Goal: Information Seeking & Learning: Understand process/instructions

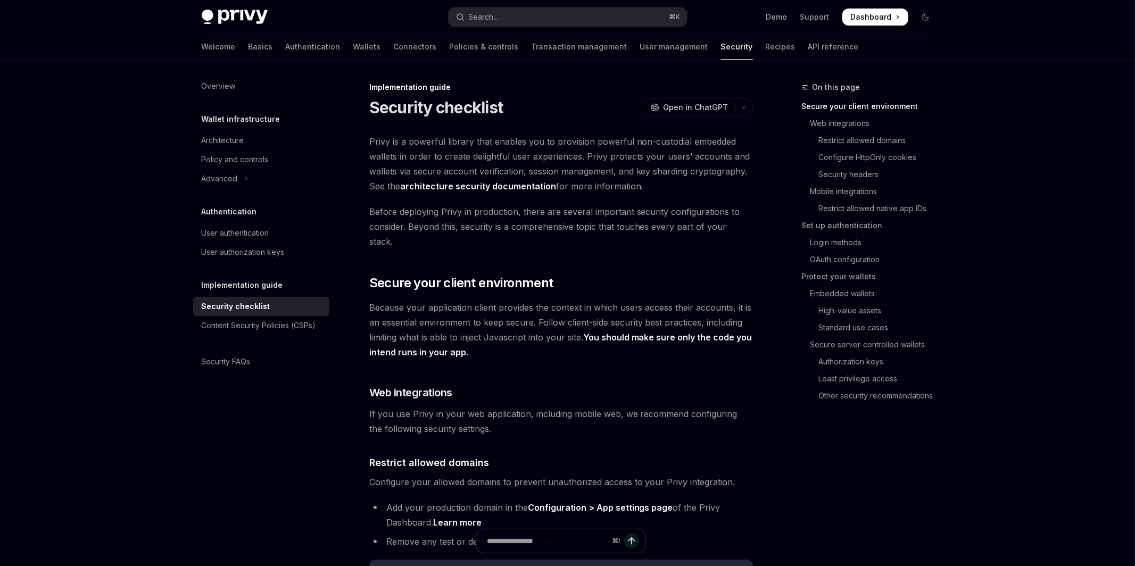
type textarea "*"
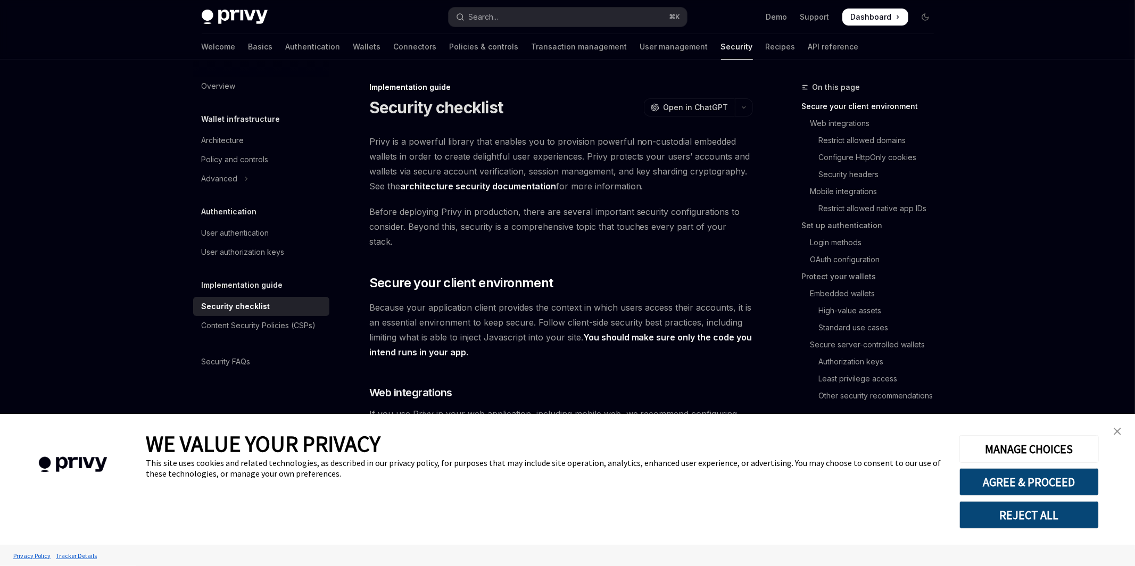
scroll to position [7, 0]
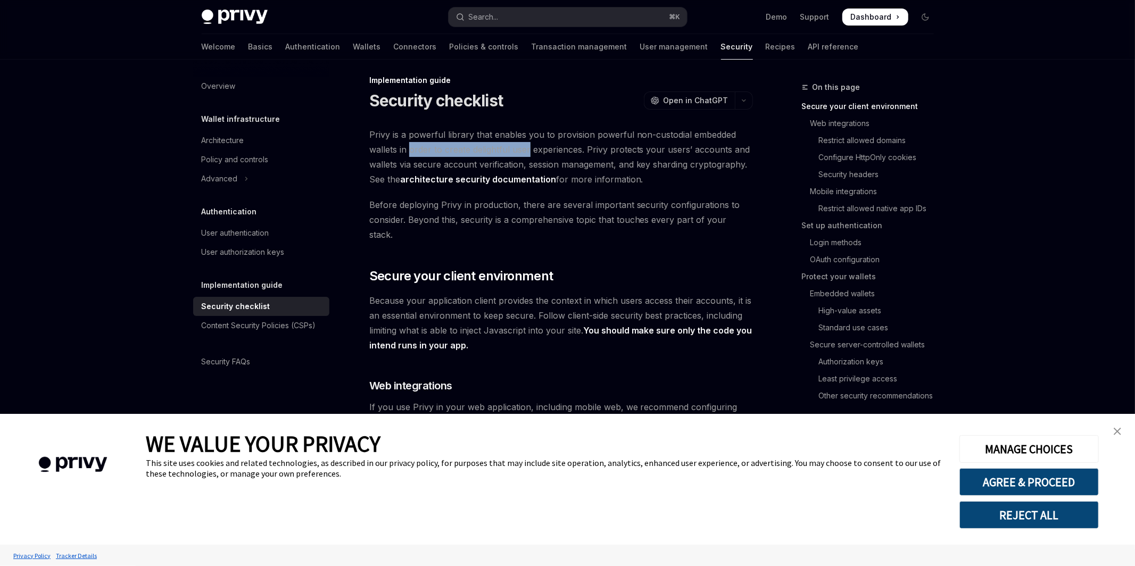
drag, startPoint x: 409, startPoint y: 150, endPoint x: 529, endPoint y: 148, distance: 120.3
click at [529, 148] on span "Privy is a powerful library that enables you to provision powerful non-custodia…" at bounding box center [561, 157] width 384 height 60
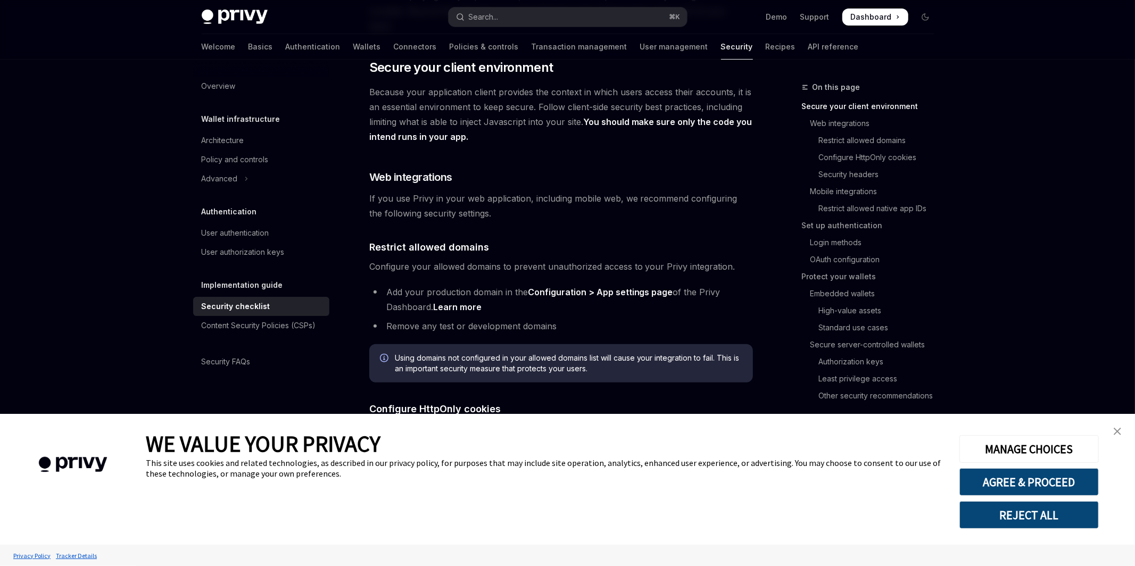
scroll to position [54, 0]
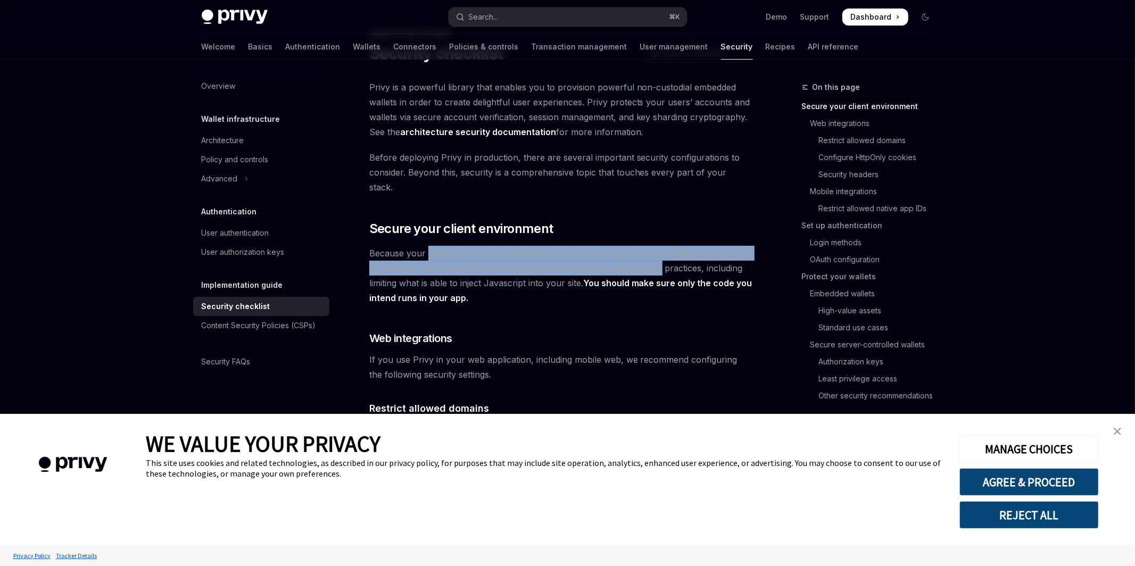
drag, startPoint x: 427, startPoint y: 239, endPoint x: 662, endPoint y: 251, distance: 236.0
click at [662, 250] on span "Because your application client provides the context in which users access thei…" at bounding box center [561, 276] width 384 height 60
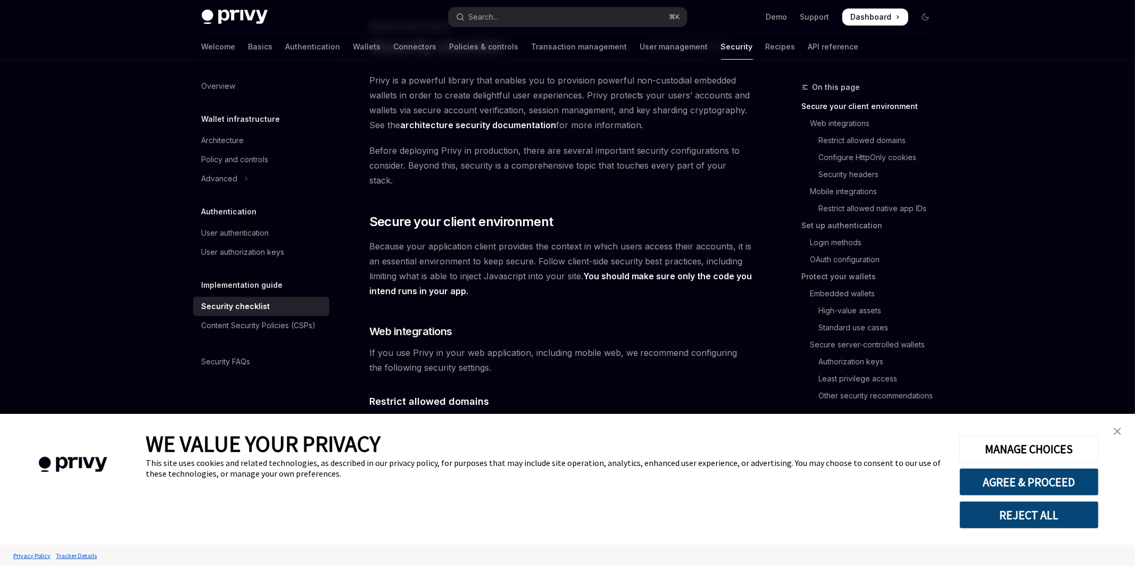
scroll to position [77, 0]
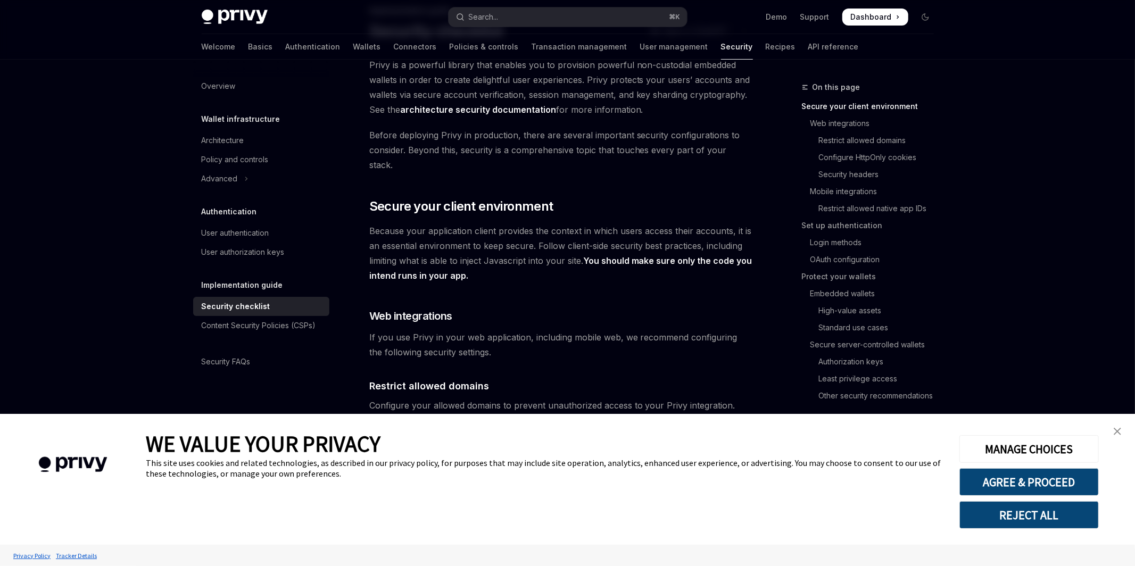
click at [632, 255] on strong "You should make sure only the code you intend runs in your app." at bounding box center [560, 268] width 383 height 26
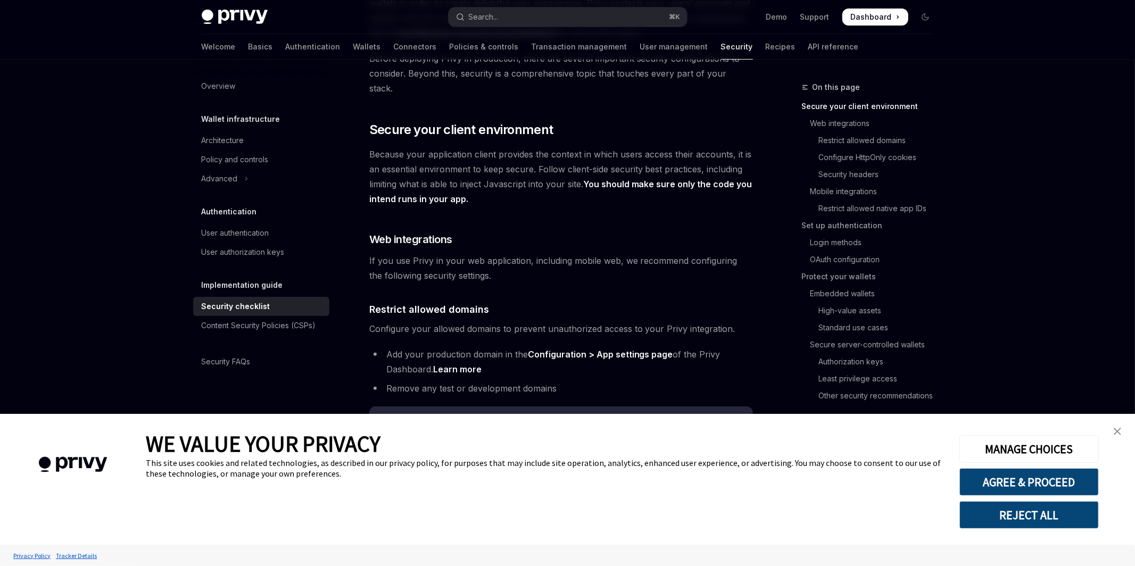
scroll to position [161, 0]
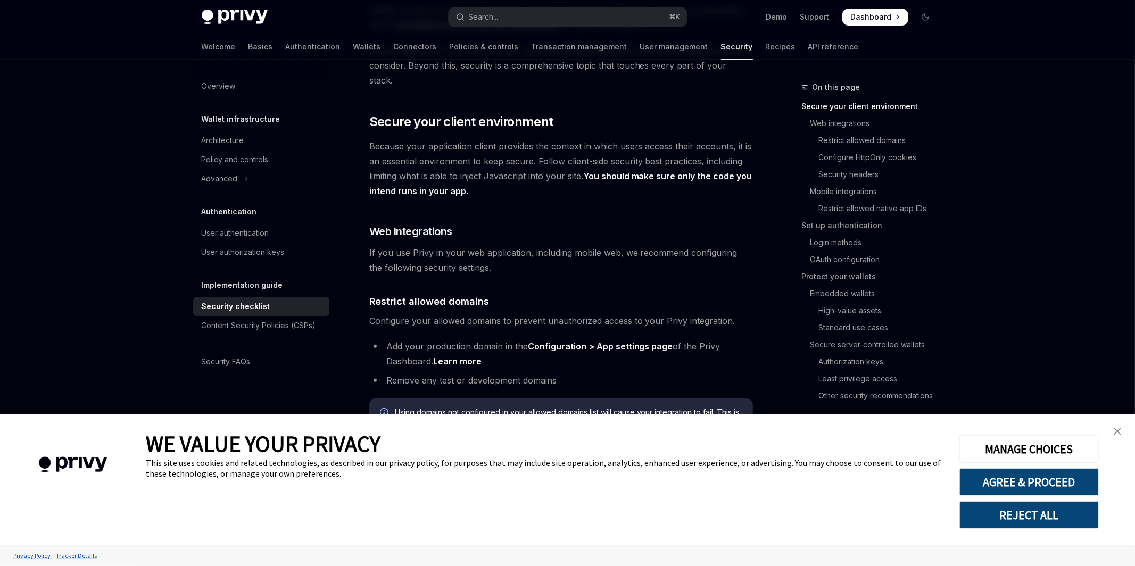
click at [465, 259] on span "If you use Privy in your web application, including mobile web, we recommend co…" at bounding box center [561, 260] width 384 height 30
drag, startPoint x: 382, startPoint y: 237, endPoint x: 498, endPoint y: 238, distance: 116.5
click at [498, 245] on span "If you use Privy in your web application, including mobile web, we recommend co…" at bounding box center [561, 260] width 384 height 30
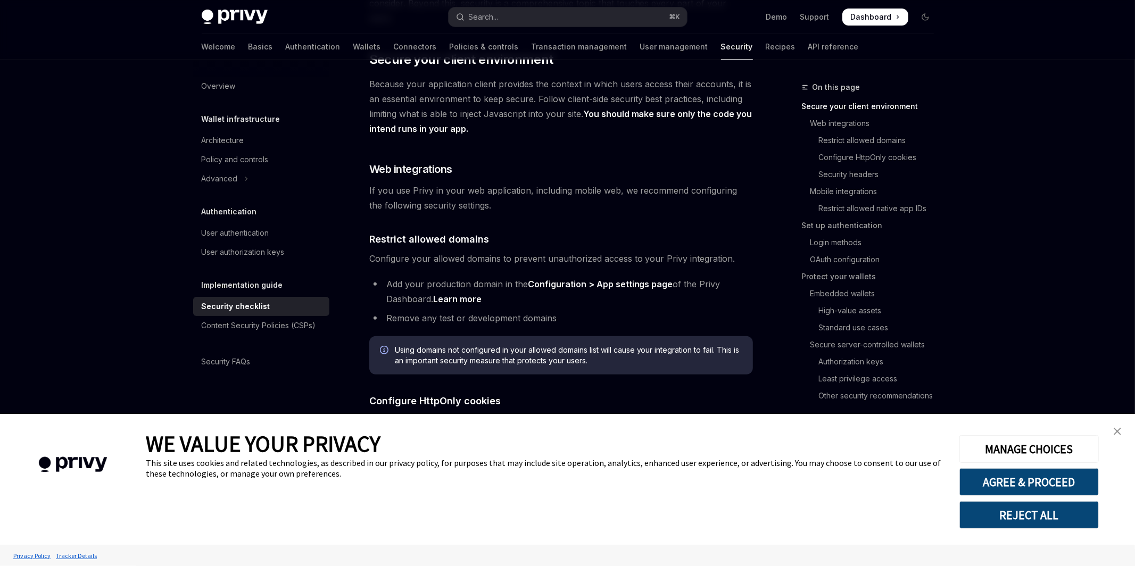
click at [510, 251] on span "Configure your allowed domains to prevent unauthorized access to your Privy int…" at bounding box center [561, 258] width 384 height 15
drag, startPoint x: 383, startPoint y: 231, endPoint x: 509, endPoint y: 230, distance: 125.6
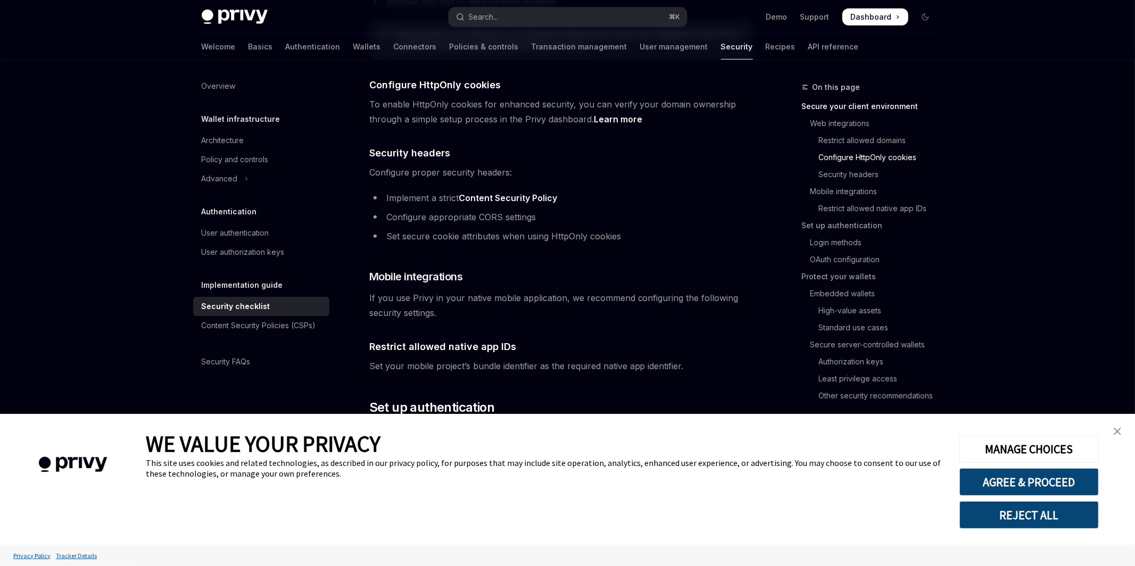
scroll to position [756, 0]
